Goal: Information Seeking & Learning: Check status

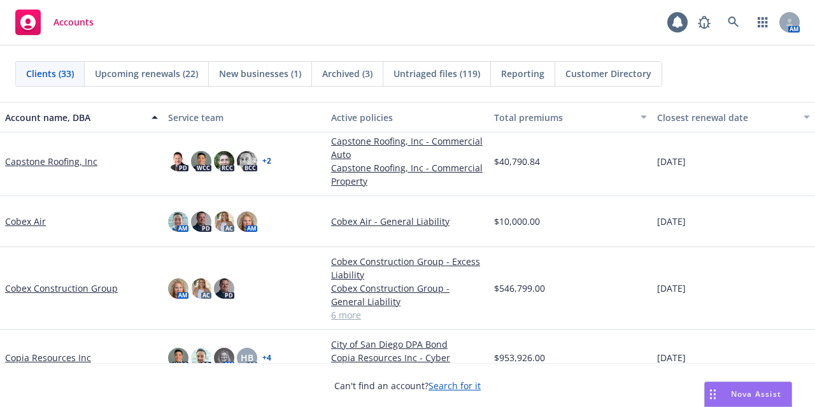
scroll to position [344, 0]
click at [77, 287] on link "Cobex Construction Group" at bounding box center [61, 287] width 113 height 13
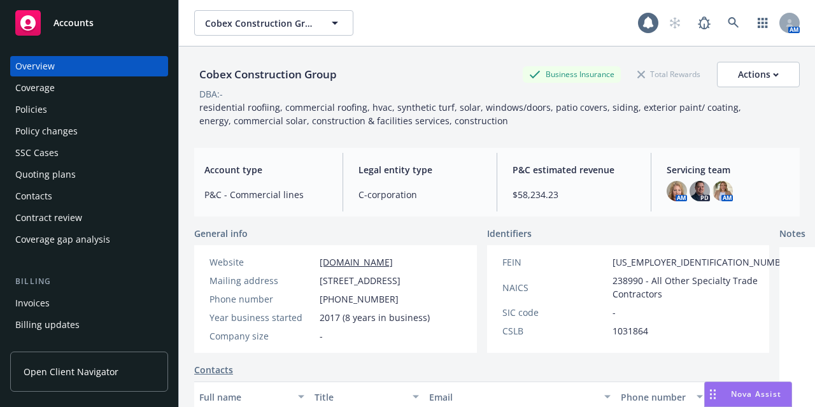
click at [110, 136] on div "Policy changes" at bounding box center [89, 131] width 148 height 20
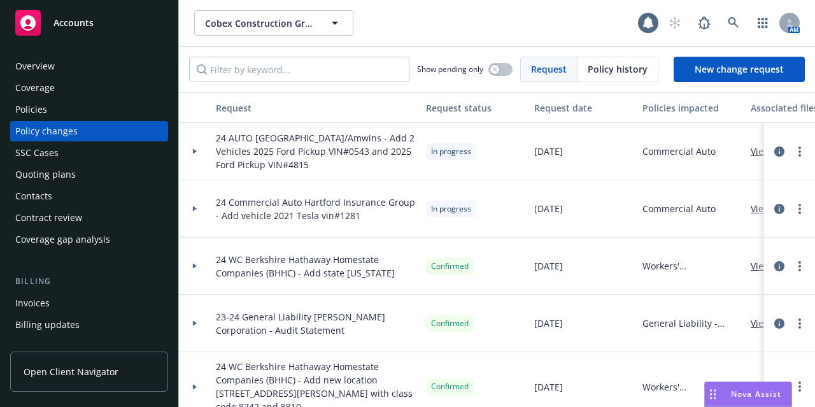
click at [197, 146] on div at bounding box center [195, 151] width 32 height 57
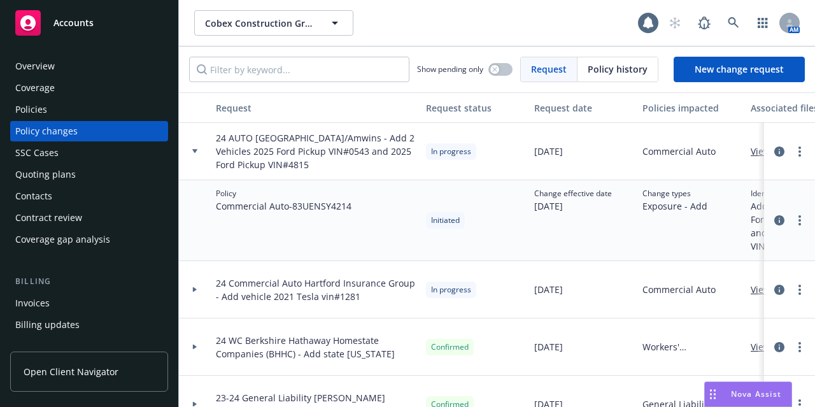
click at [197, 146] on div at bounding box center [195, 151] width 32 height 57
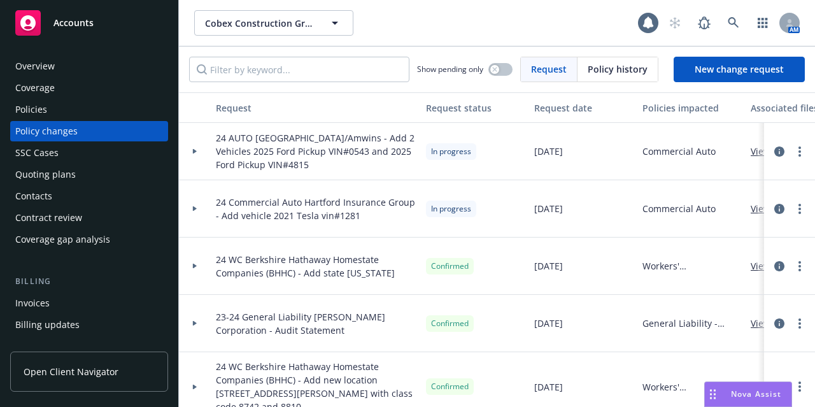
click at [192, 211] on div at bounding box center [195, 208] width 32 height 57
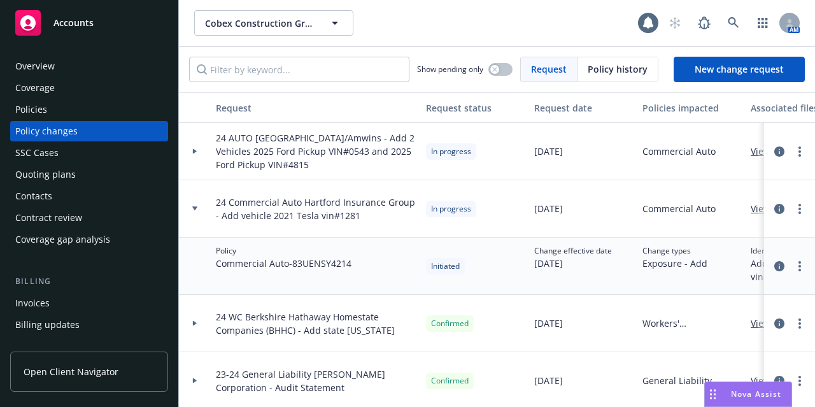
click at [194, 209] on icon at bounding box center [194, 208] width 5 height 4
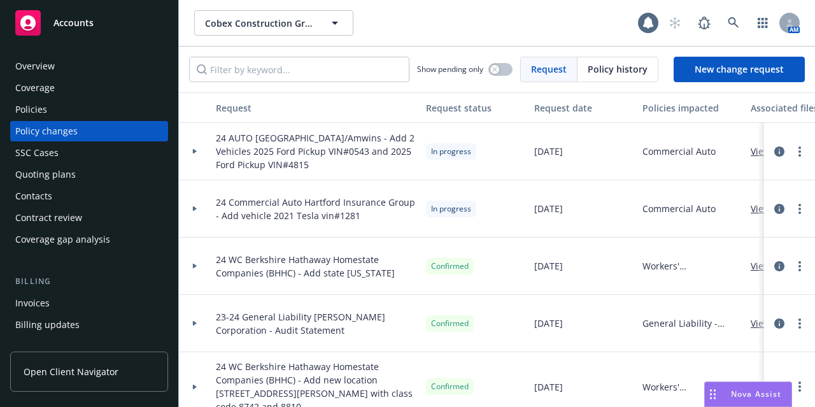
click at [494, 27] on div "Cobex Construction Group Cobex Construction Group" at bounding box center [416, 22] width 444 height 25
click at [117, 22] on div "Accounts" at bounding box center [89, 22] width 148 height 25
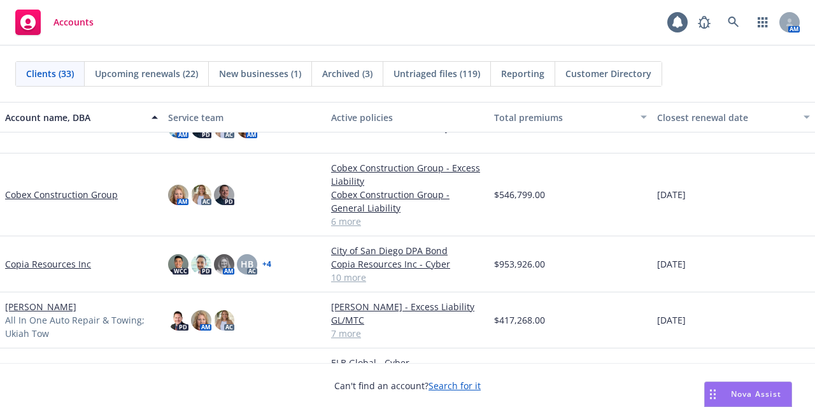
scroll to position [414, 0]
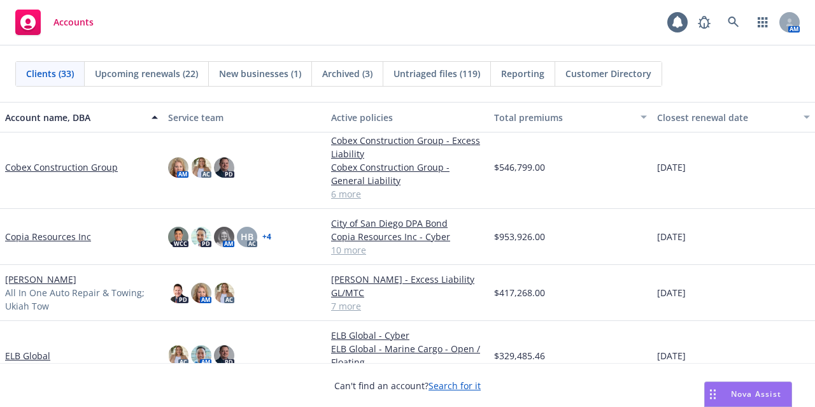
click at [57, 284] on link "[PERSON_NAME]" at bounding box center [40, 279] width 71 height 13
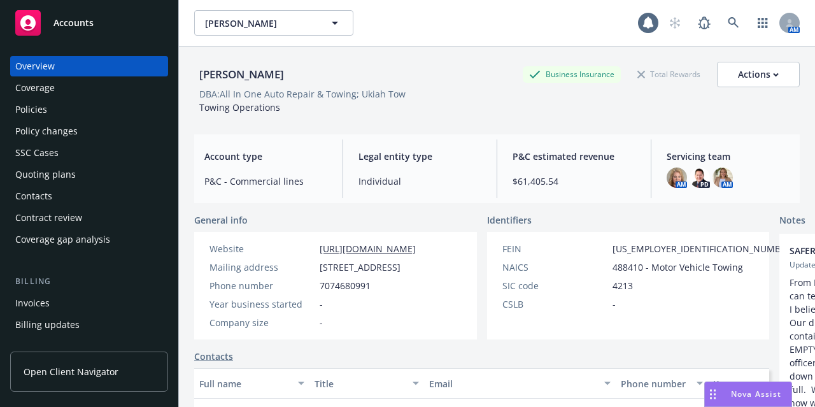
click at [115, 112] on div "Policies" at bounding box center [89, 109] width 148 height 20
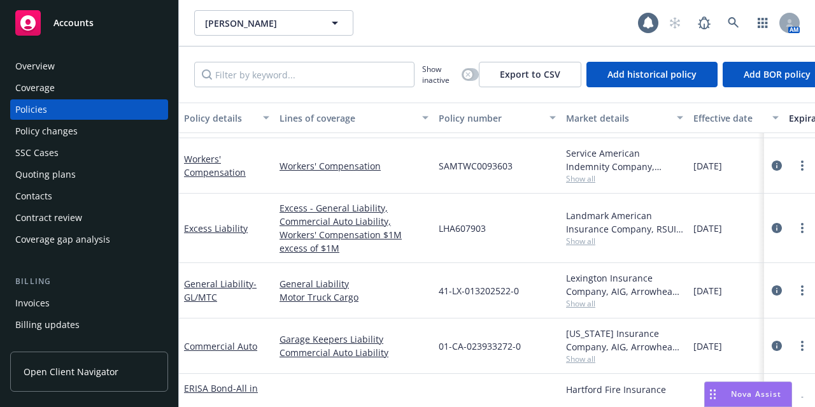
scroll to position [231, 0]
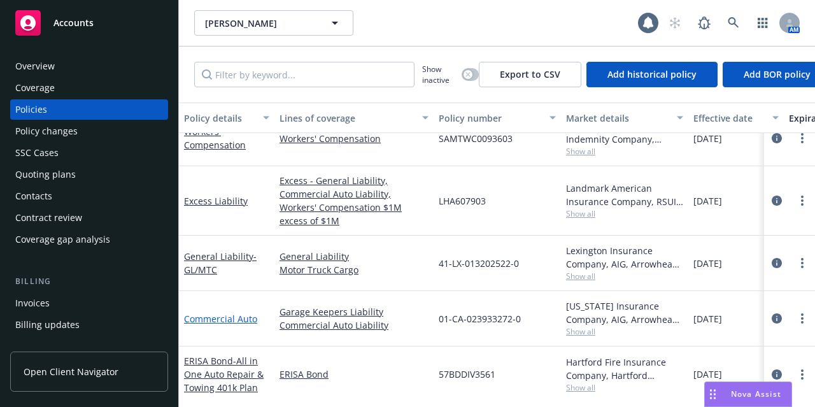
click at [236, 313] on link "Commercial Auto" at bounding box center [220, 319] width 73 height 12
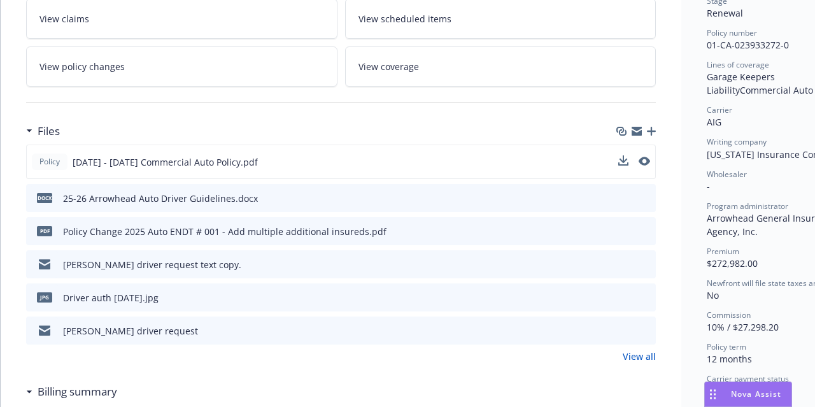
scroll to position [300, 0]
click at [642, 229] on icon "preview file" at bounding box center [643, 231] width 11 height 9
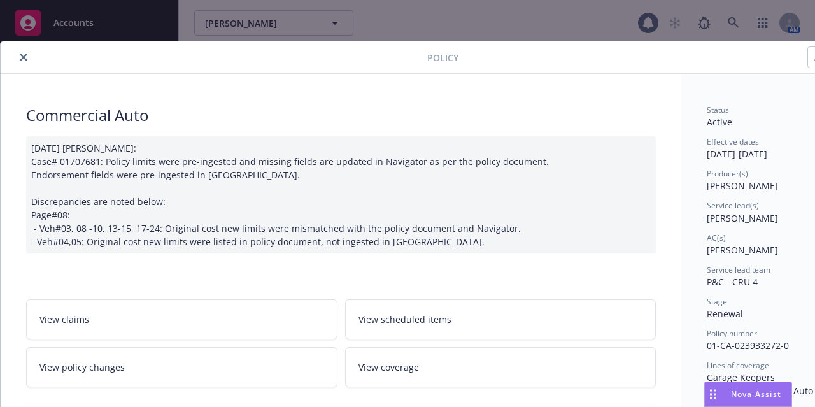
click at [24, 55] on icon "close" at bounding box center [24, 58] width 8 height 8
